Goal: Information Seeking & Learning: Find specific fact

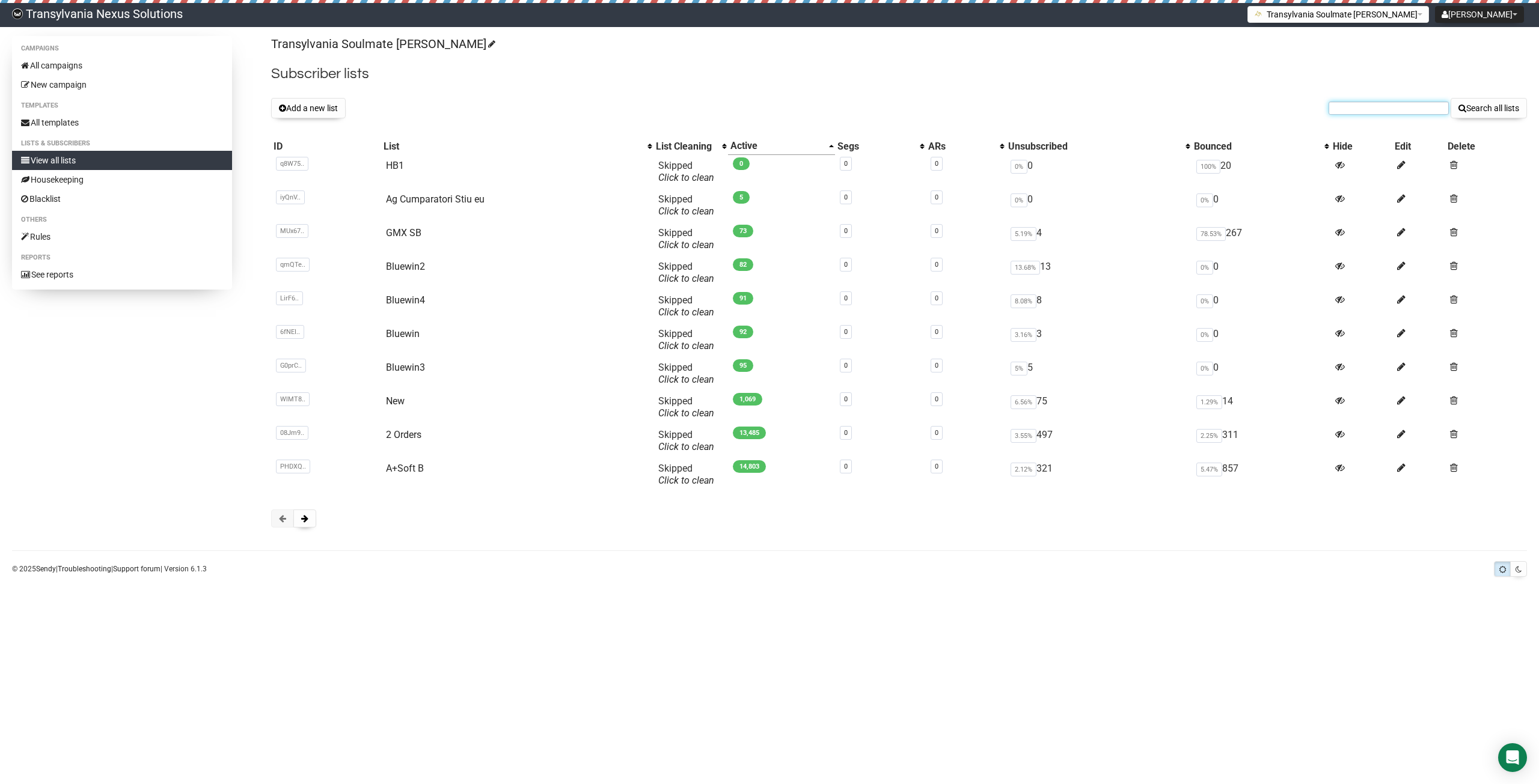
click at [1361, 108] on input "text" at bounding box center [1389, 108] width 120 height 13
paste input "siljaalter16@gmail.com"
type input "siljaalter16@gmail.com"
click at [1479, 110] on button "Search all lists" at bounding box center [1489, 108] width 76 height 20
click at [1363, 108] on input "text" at bounding box center [1389, 108] width 120 height 13
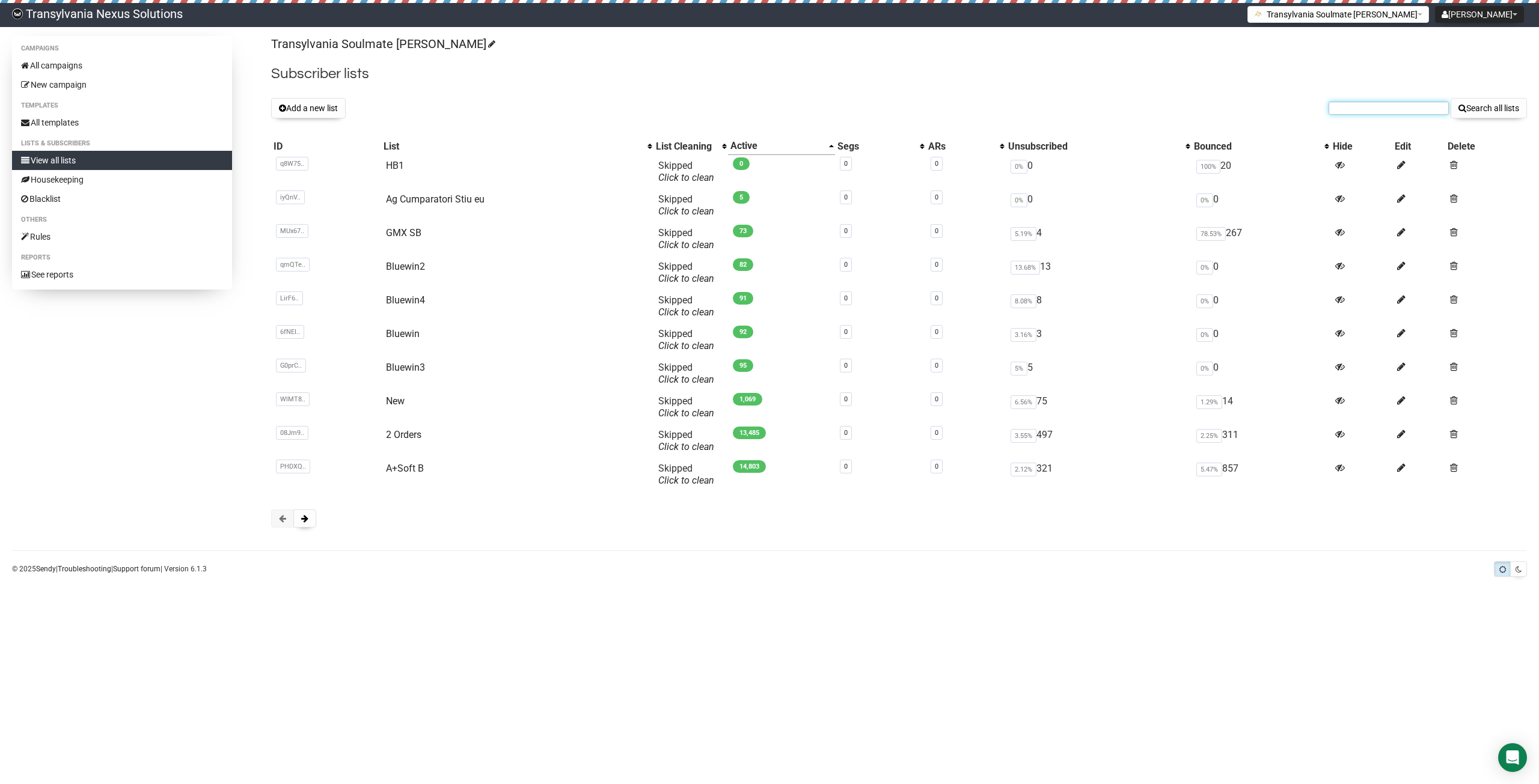
paste input "meike.graeber@web.de"
type input "meike.graeber@web.de"
click at [1495, 113] on button "Search all lists" at bounding box center [1489, 108] width 76 height 20
drag, startPoint x: 1355, startPoint y: 101, endPoint x: 1341, endPoint y: 110, distance: 16.6
click at [1353, 102] on form "Search all lists" at bounding box center [1428, 108] width 198 height 20
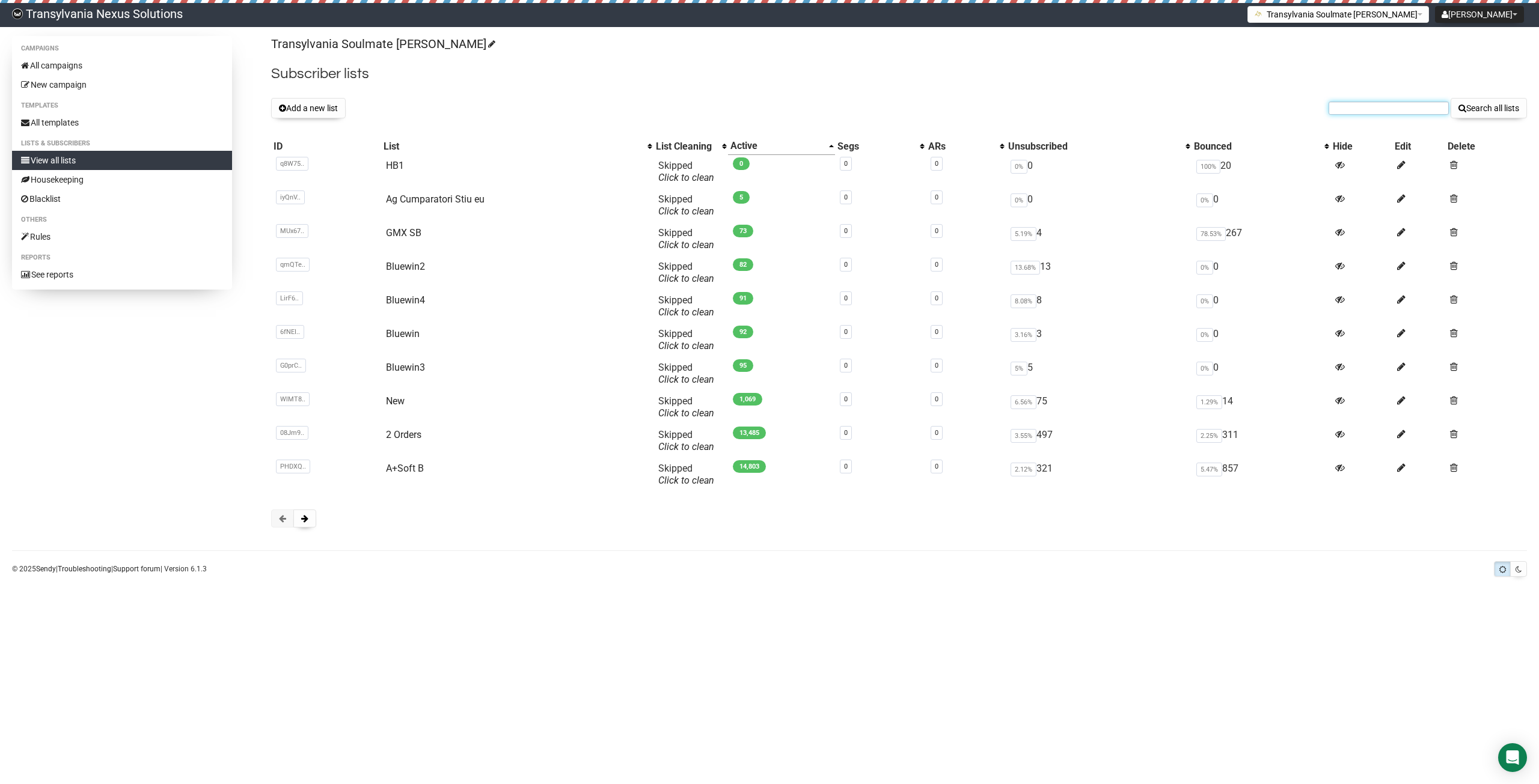
paste input "moenchen3105@online.de"
type input "moenchen3105@online.de"
click at [1486, 103] on button "Search all lists" at bounding box center [1489, 108] width 76 height 20
click at [1337, 110] on input "text" at bounding box center [1389, 108] width 120 height 13
paste input "fricleralina@gmail.com"
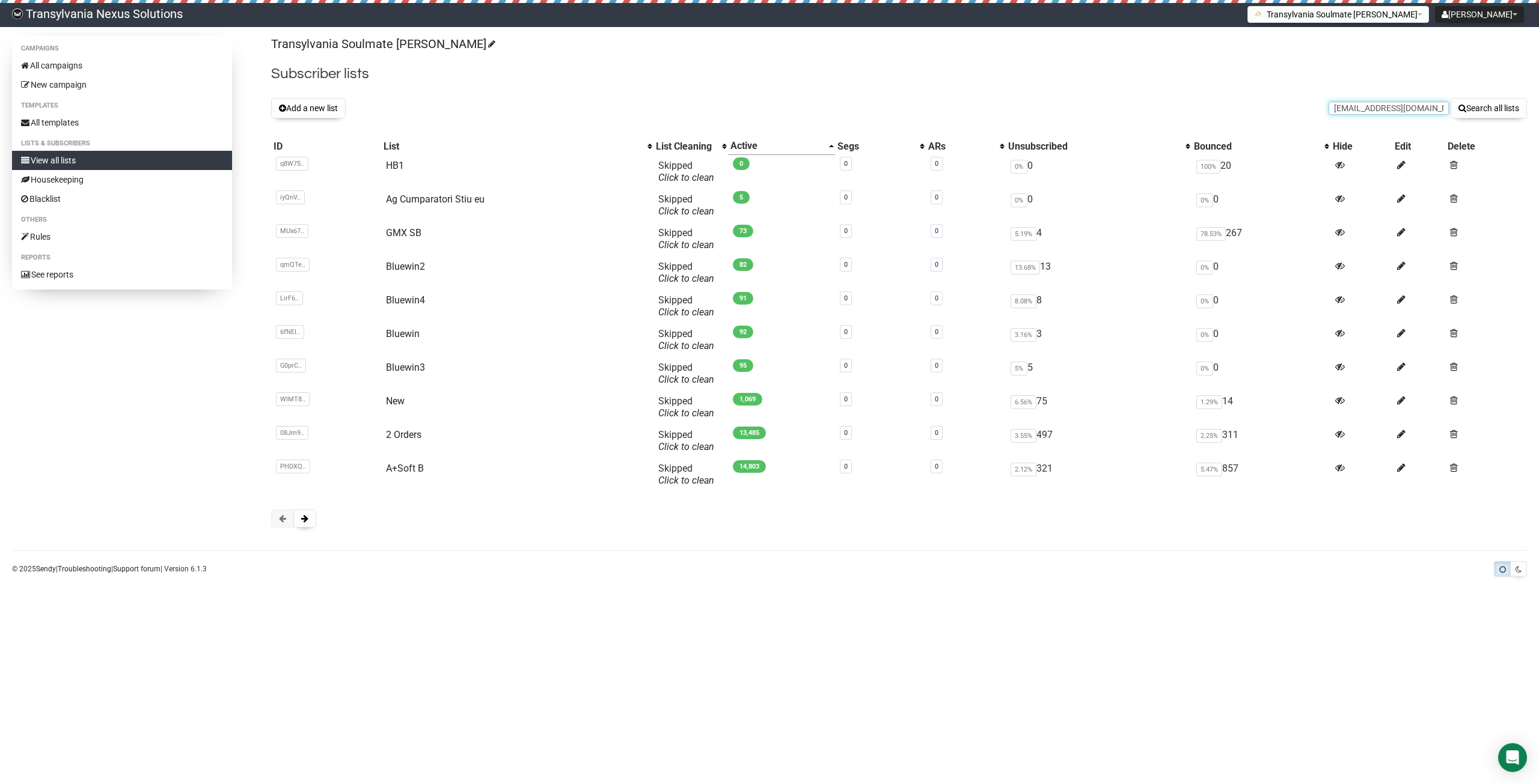
click at [1345, 110] on input "fricleralina@gmail.com" at bounding box center [1389, 108] width 120 height 13
type input "fricleralina@gmail.com"
click at [1483, 112] on button "Search all lists" at bounding box center [1489, 108] width 76 height 20
click at [1366, 109] on input "text" at bounding box center [1389, 108] width 120 height 13
paste input "[EMAIL_ADDRESS][DOMAIN_NAME]"
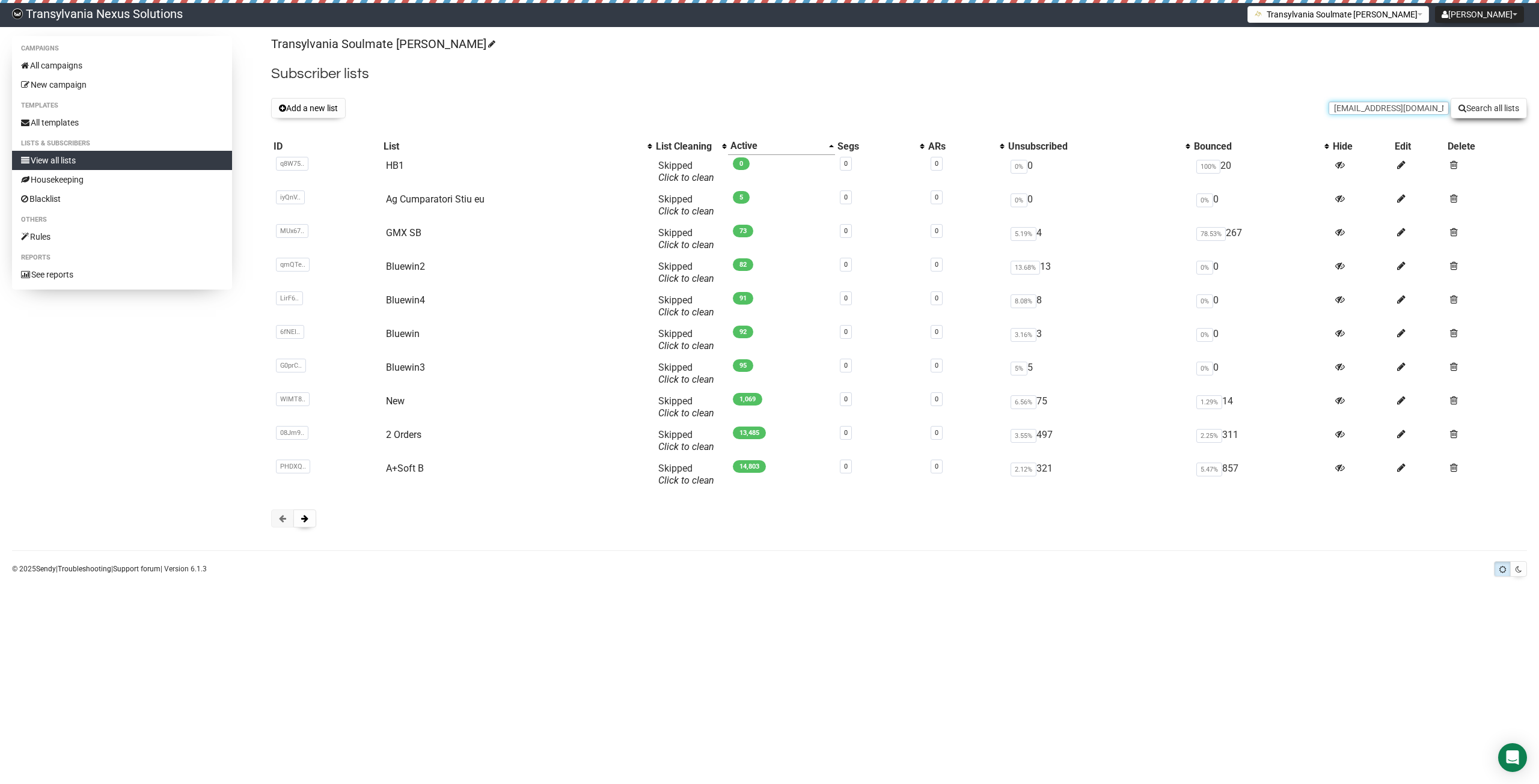
type input "[EMAIL_ADDRESS][DOMAIN_NAME]"
click at [1485, 107] on button "Search all lists" at bounding box center [1489, 108] width 76 height 20
